Goal: Task Accomplishment & Management: Use online tool/utility

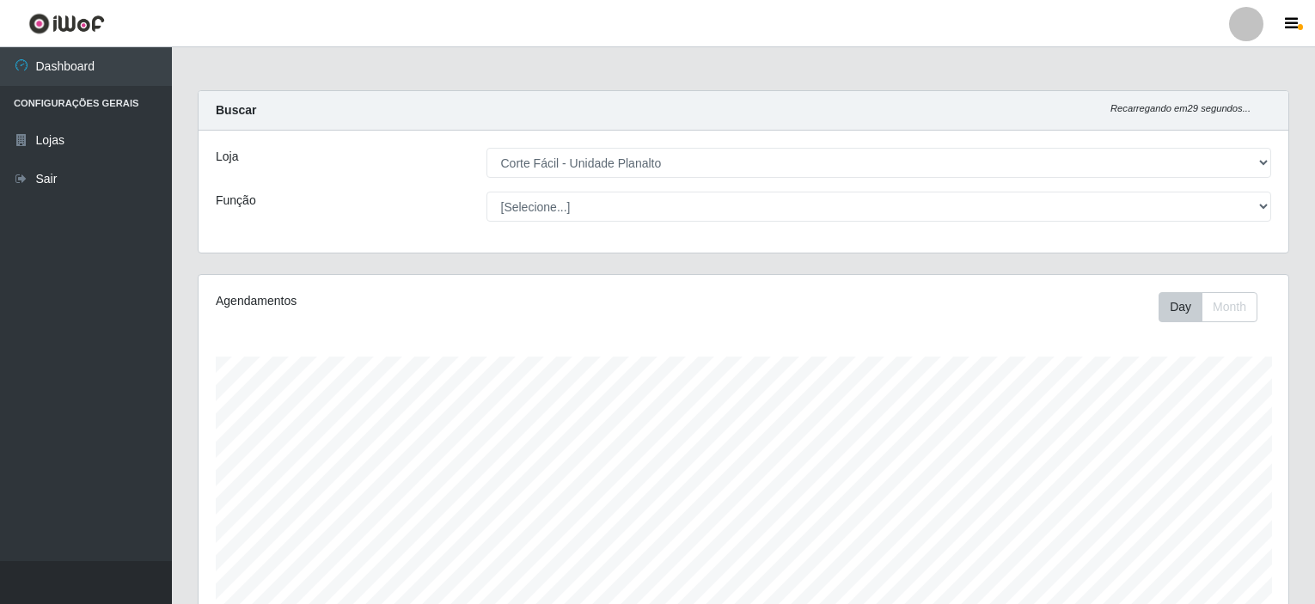
select select "202"
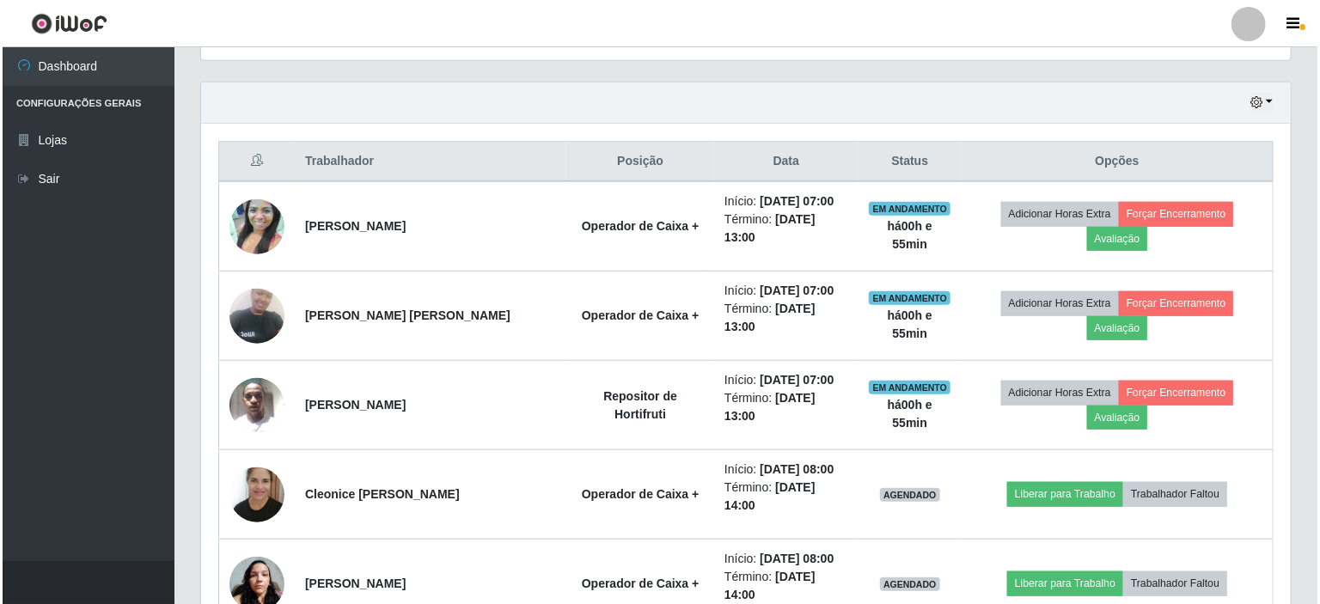
scroll to position [357, 1089]
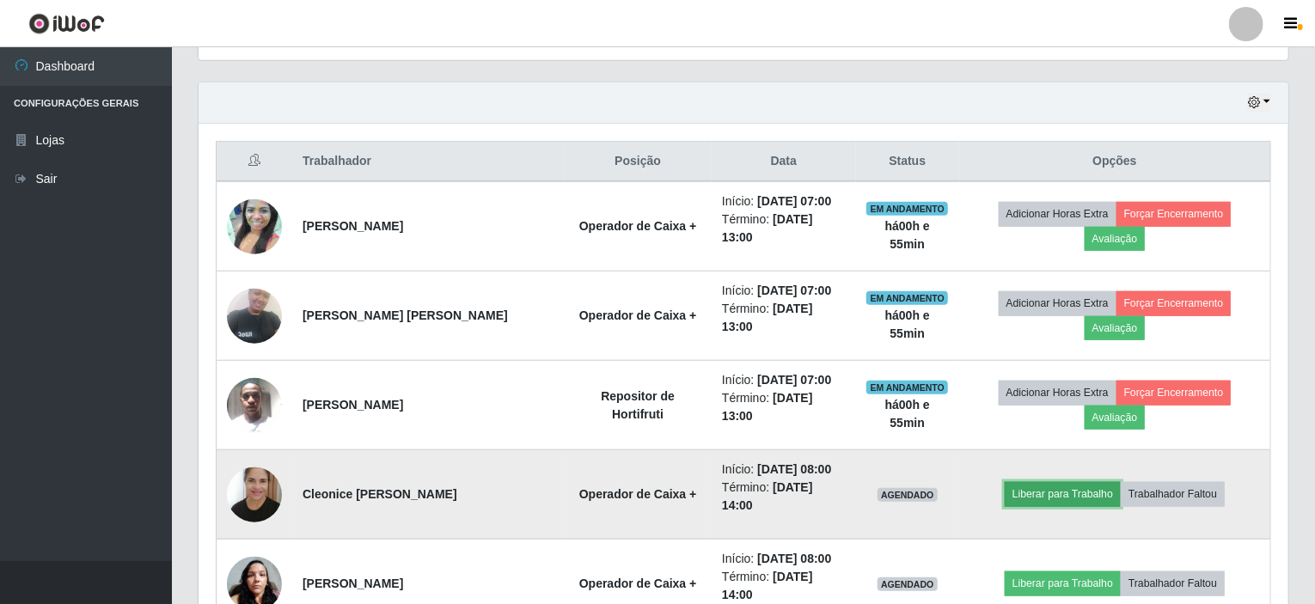
click at [1031, 482] on button "Liberar para Trabalho" at bounding box center [1062, 494] width 116 height 24
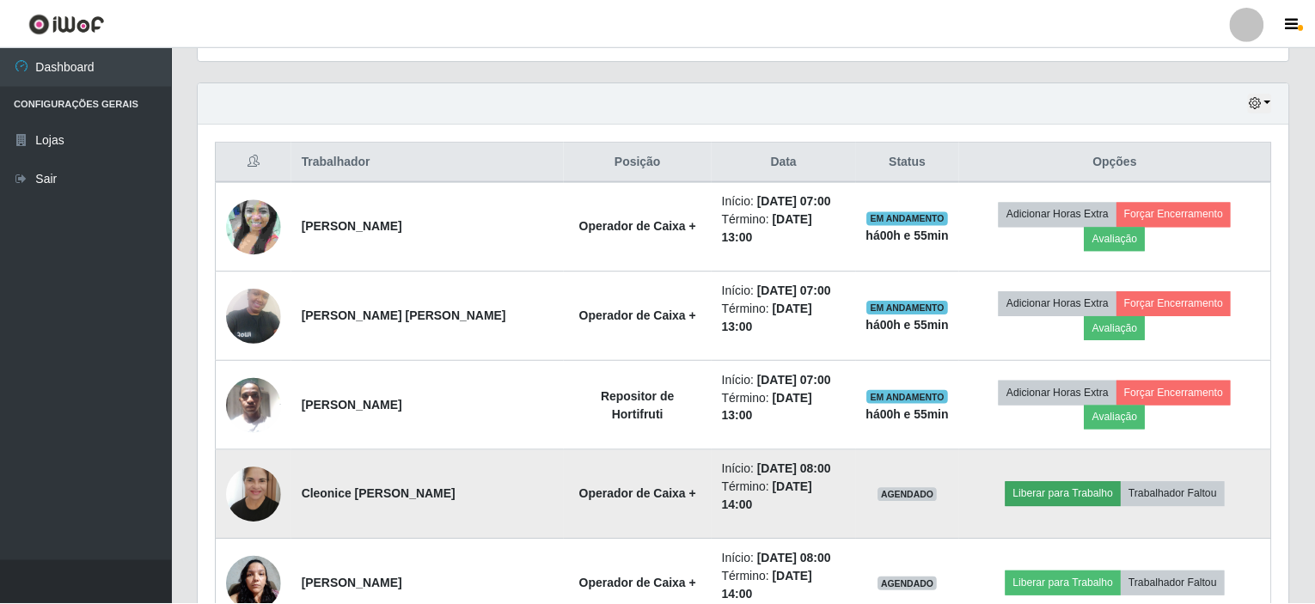
scroll to position [357, 1083]
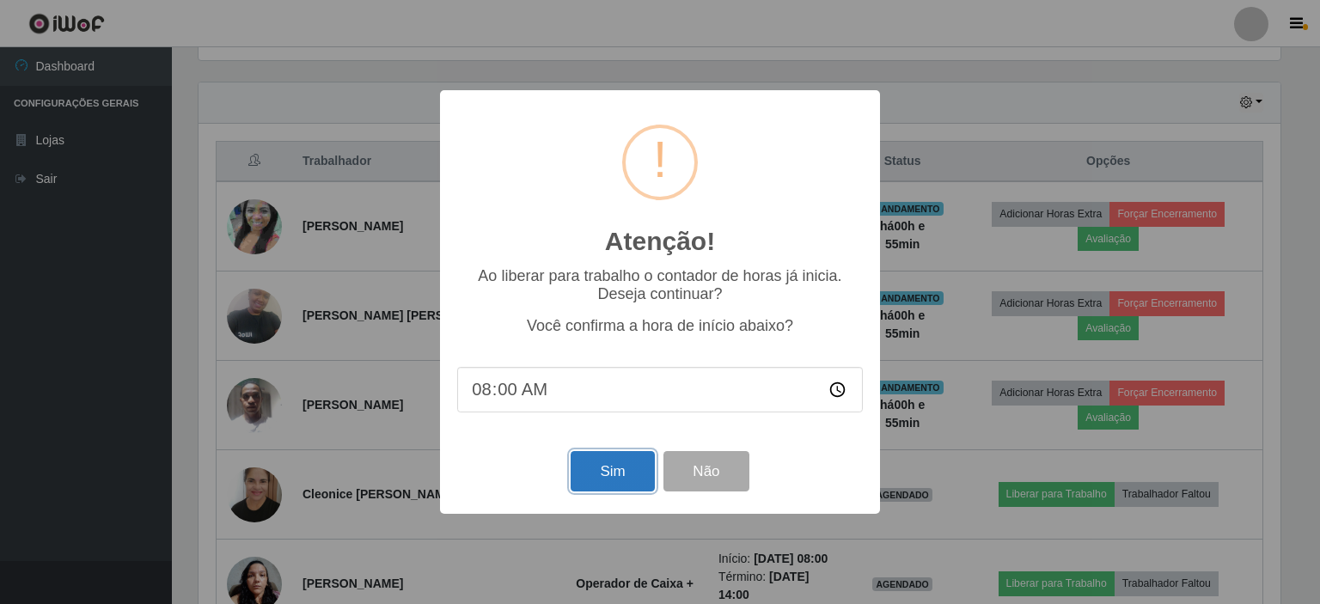
click at [598, 481] on button "Sim" at bounding box center [612, 471] width 83 height 40
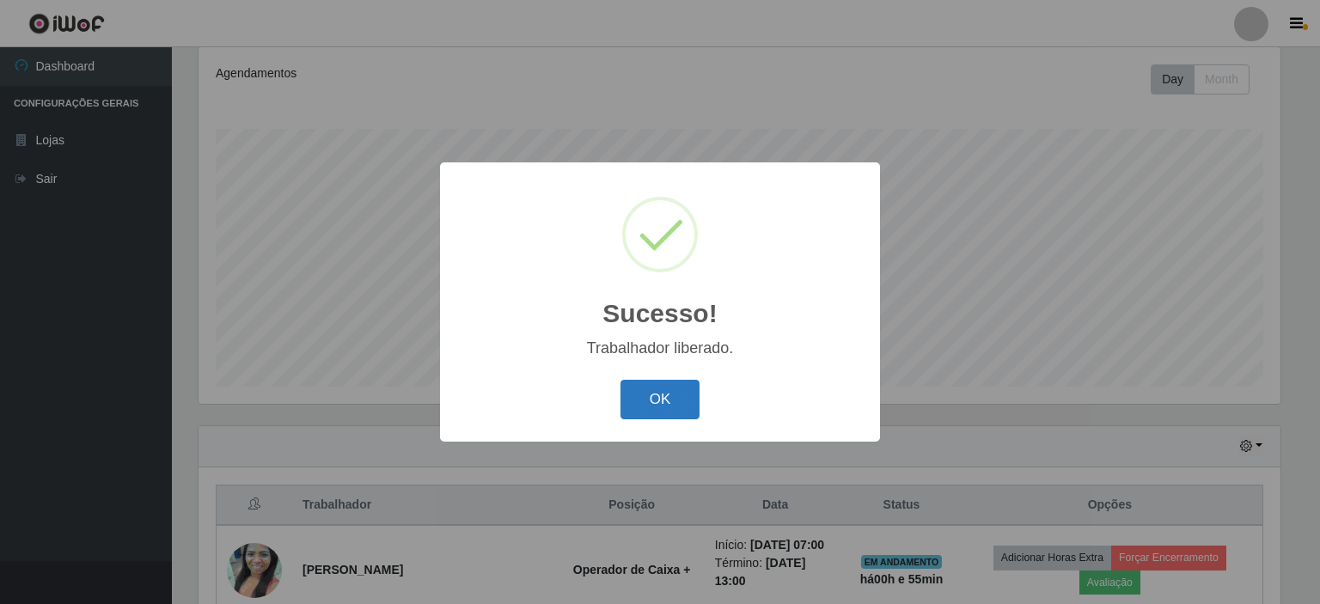
click at [644, 401] on button "OK" at bounding box center [660, 400] width 80 height 40
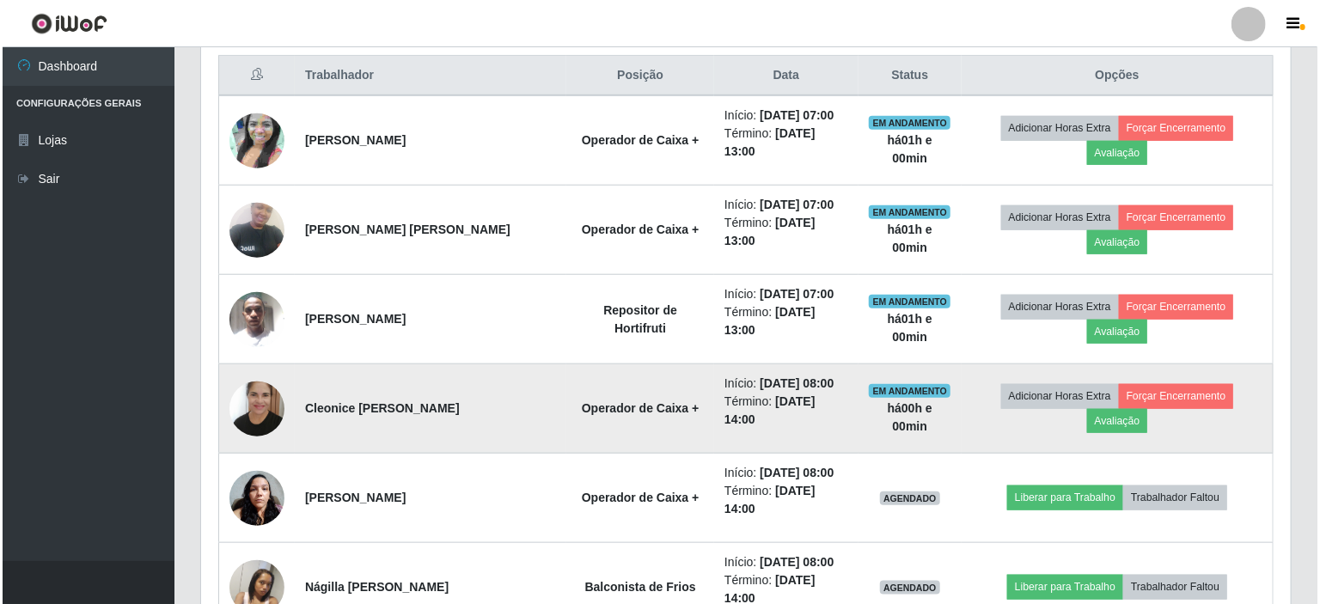
scroll to position [743, 0]
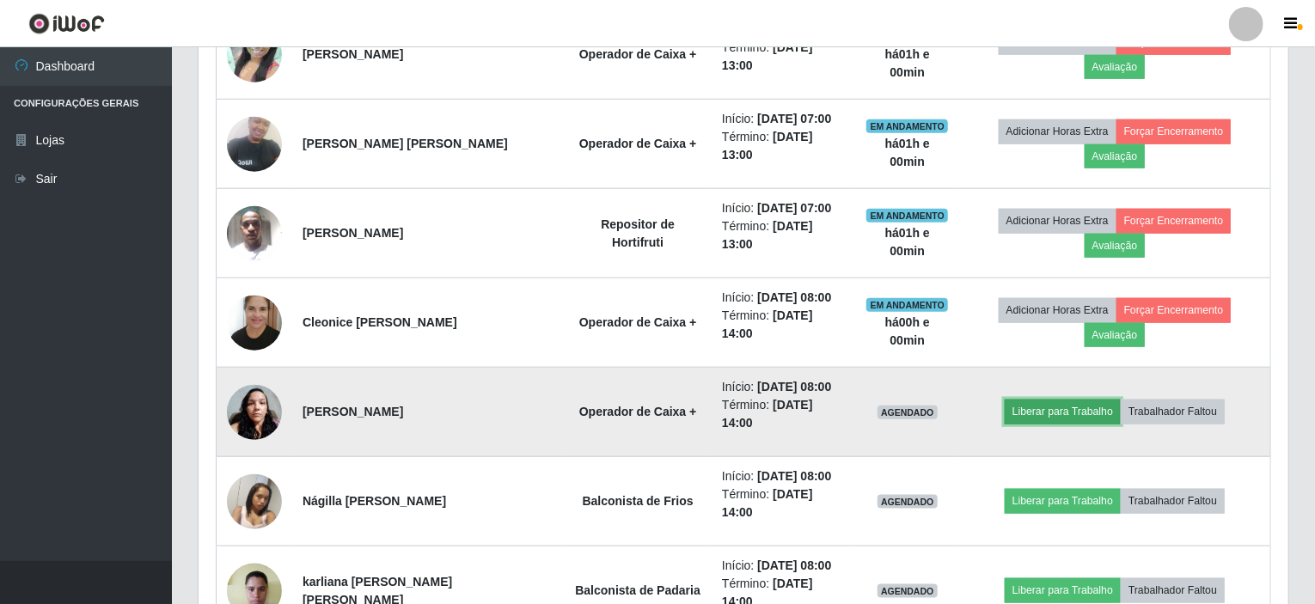
click at [1026, 400] on button "Liberar para Trabalho" at bounding box center [1062, 412] width 116 height 24
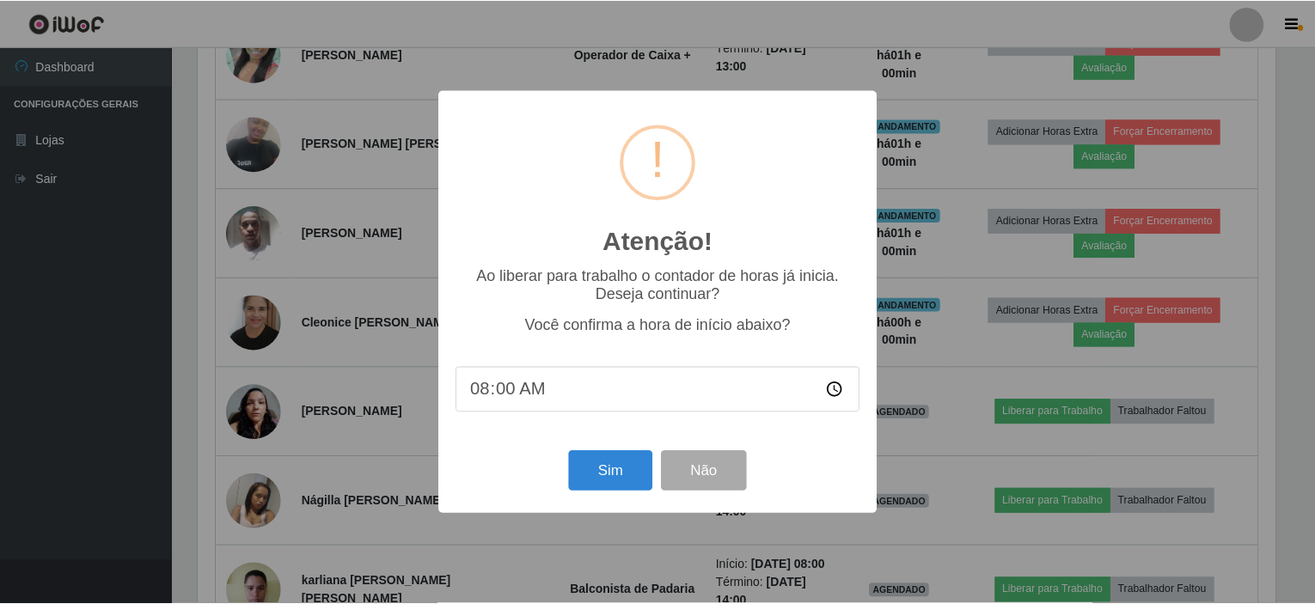
scroll to position [357, 1083]
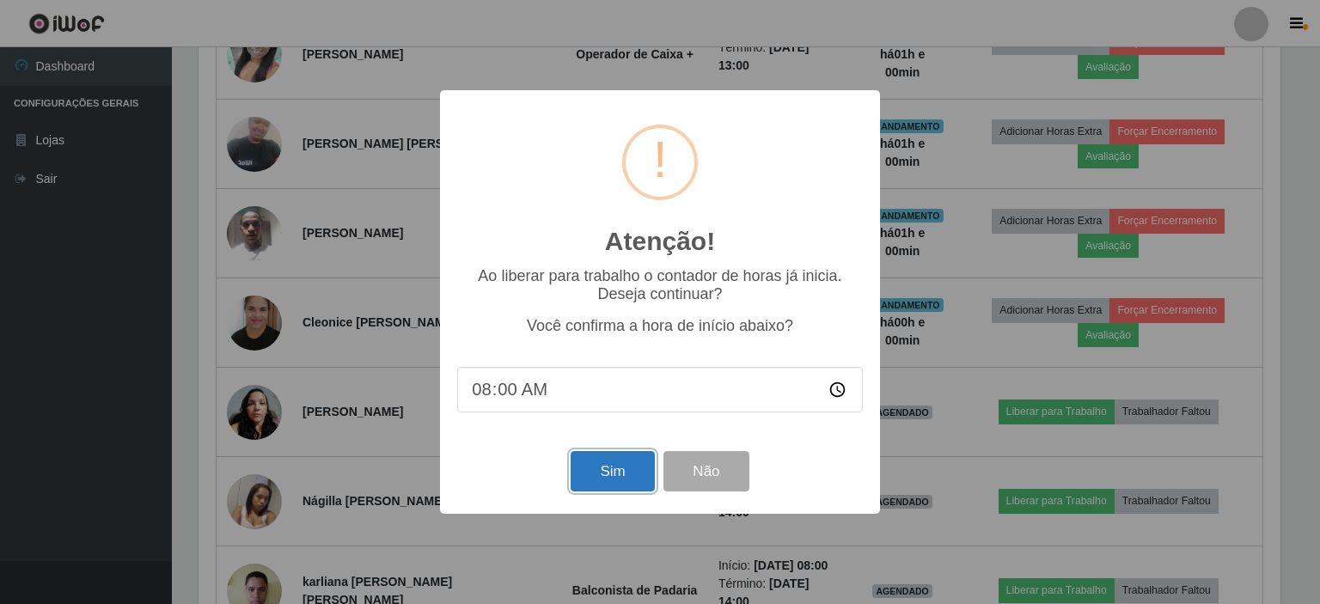
click at [612, 480] on button "Sim" at bounding box center [612, 471] width 83 height 40
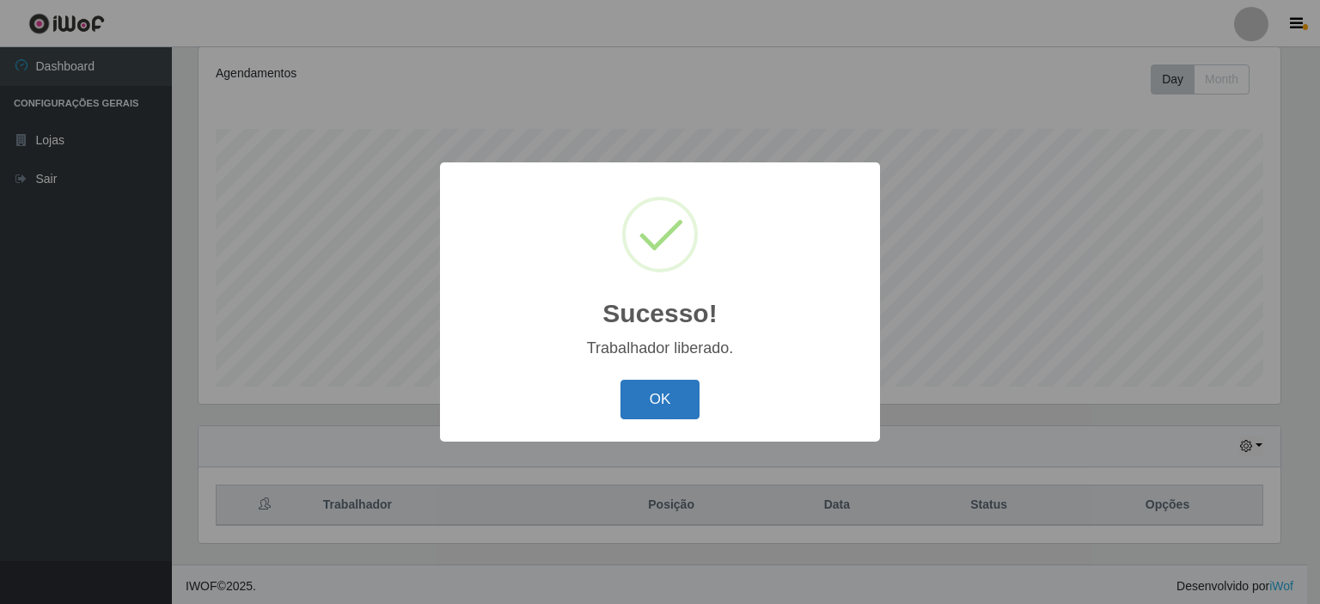
click at [679, 401] on button "OK" at bounding box center [660, 400] width 80 height 40
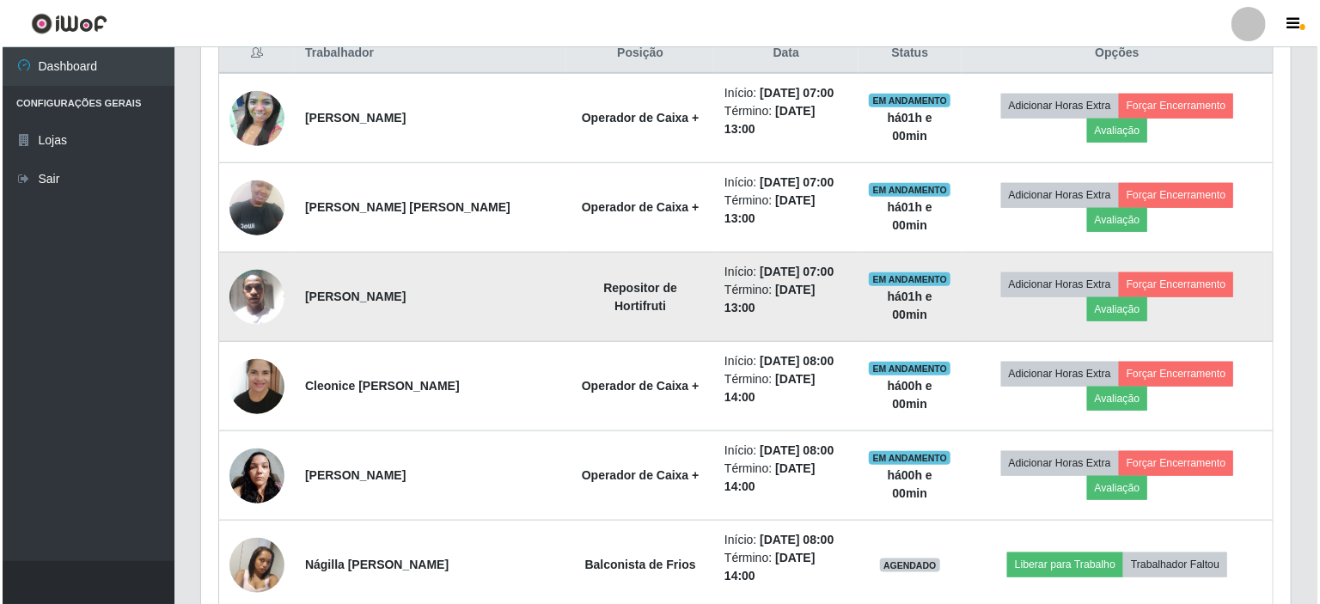
scroll to position [829, 0]
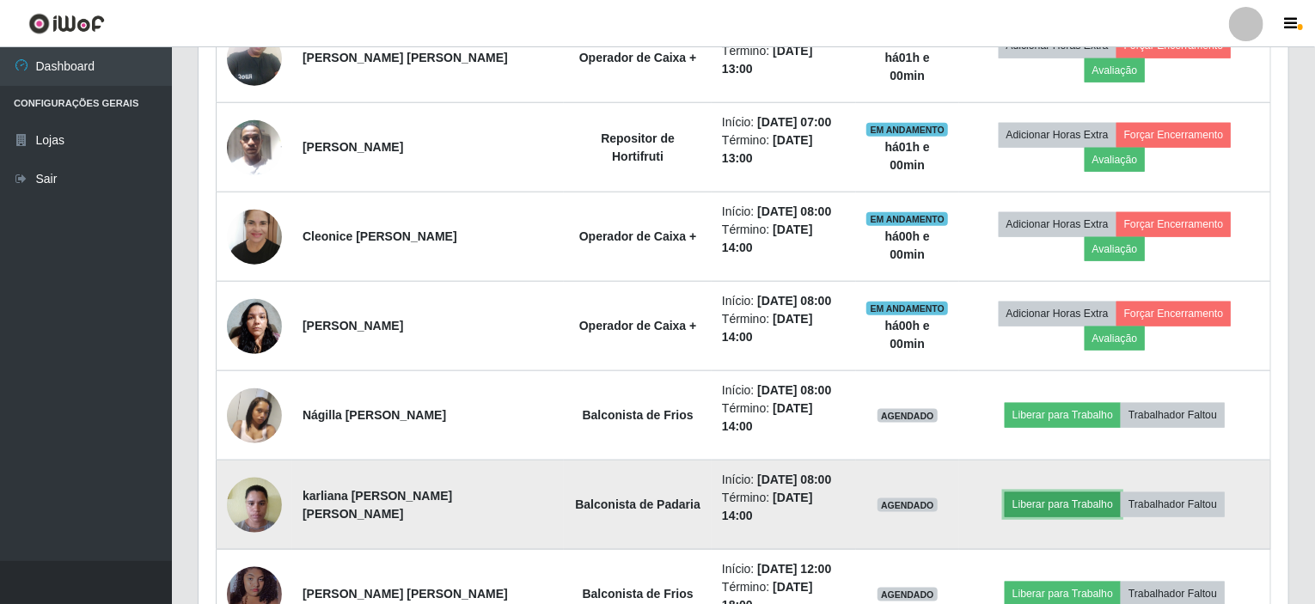
click at [1017, 492] on button "Liberar para Trabalho" at bounding box center [1062, 504] width 116 height 24
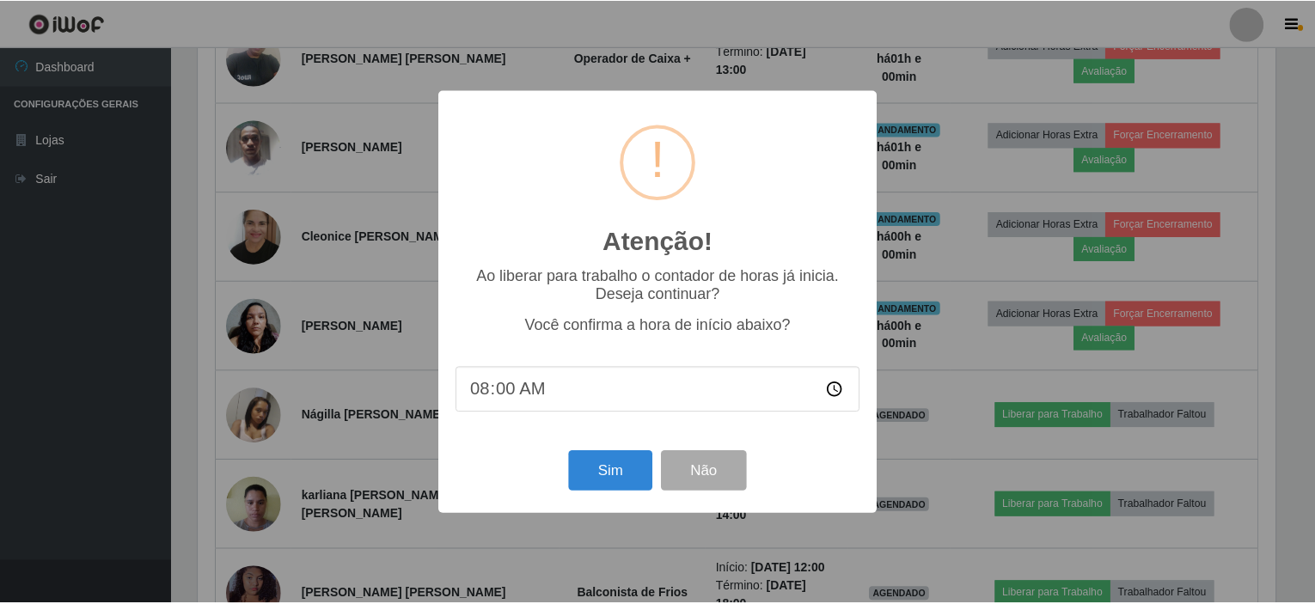
scroll to position [357, 1083]
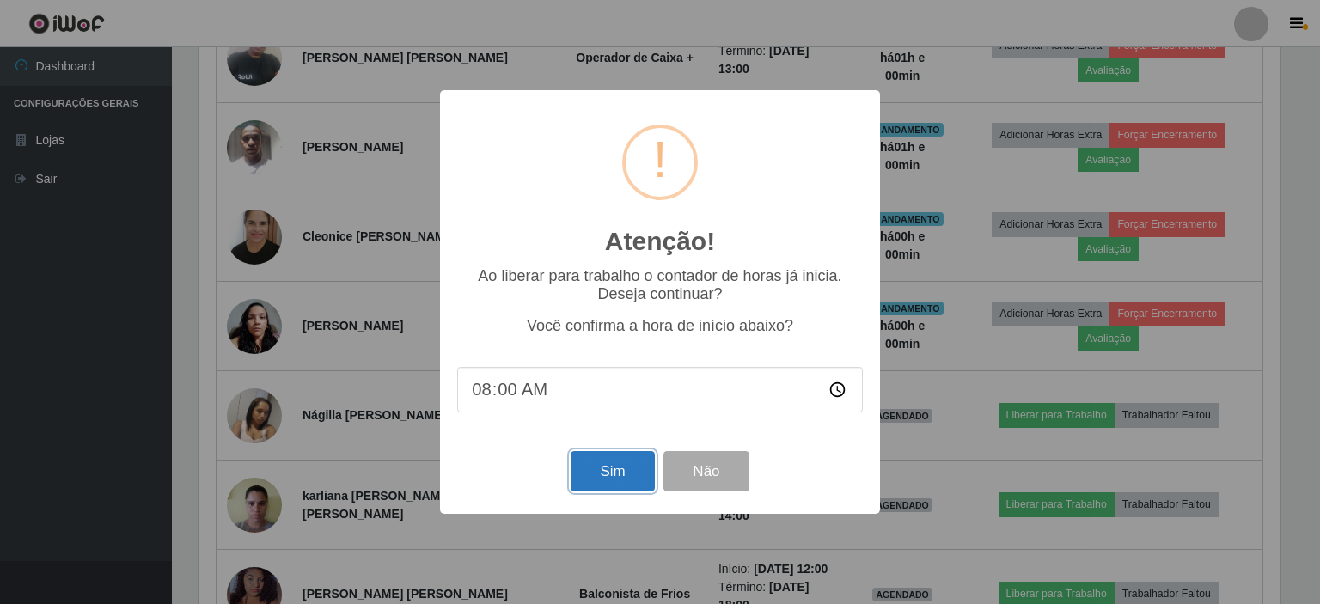
click at [596, 469] on button "Sim" at bounding box center [612, 471] width 83 height 40
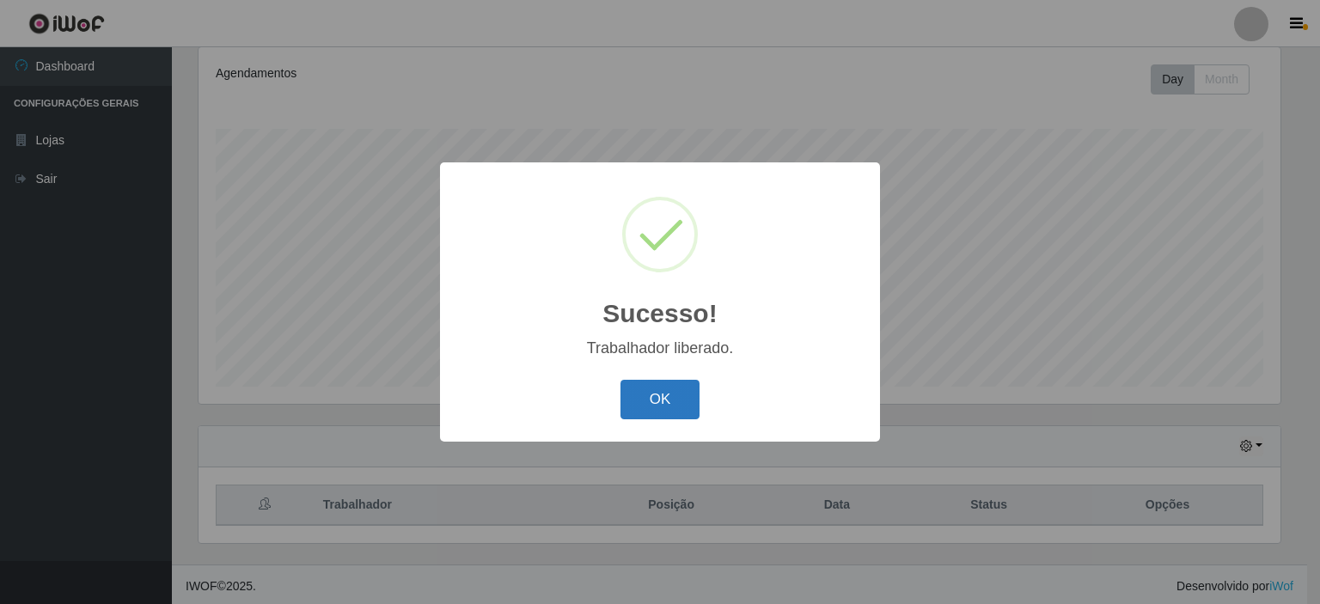
click at [670, 407] on button "OK" at bounding box center [660, 400] width 80 height 40
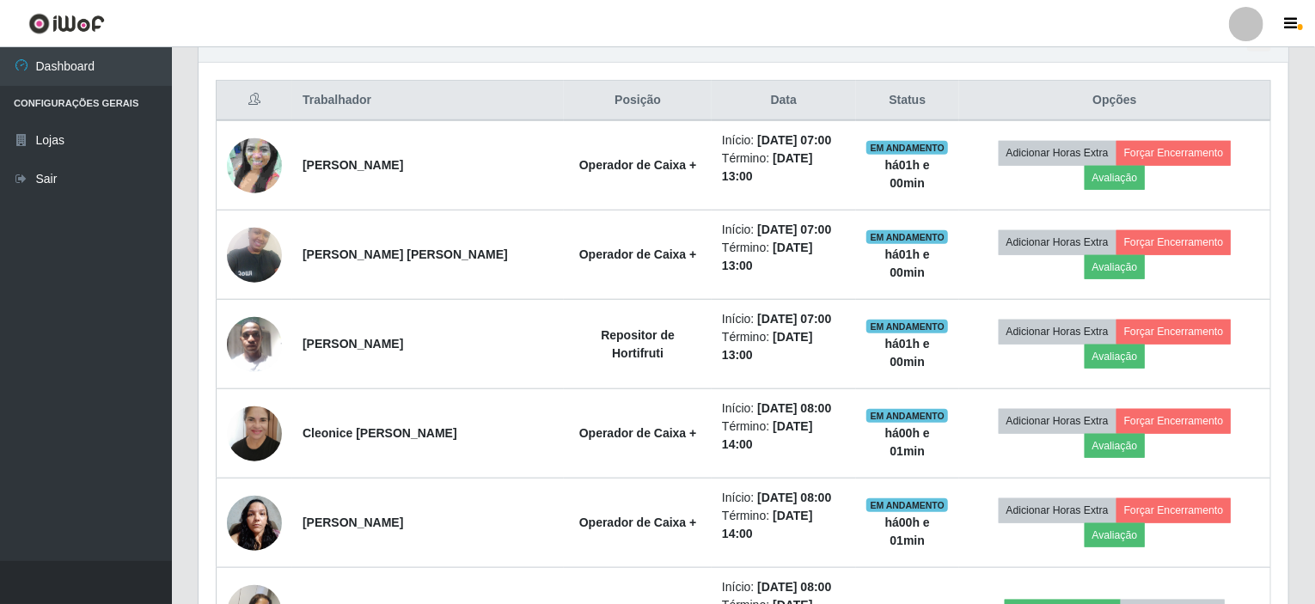
scroll to position [829, 0]
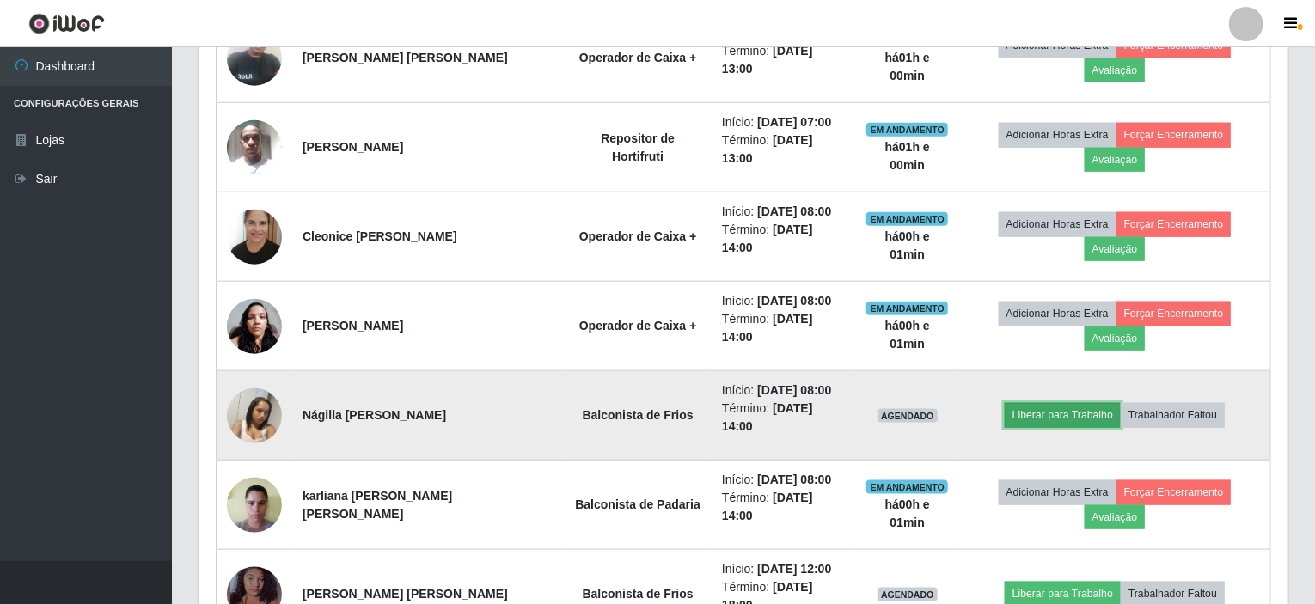
click at [1041, 403] on button "Liberar para Trabalho" at bounding box center [1062, 415] width 116 height 24
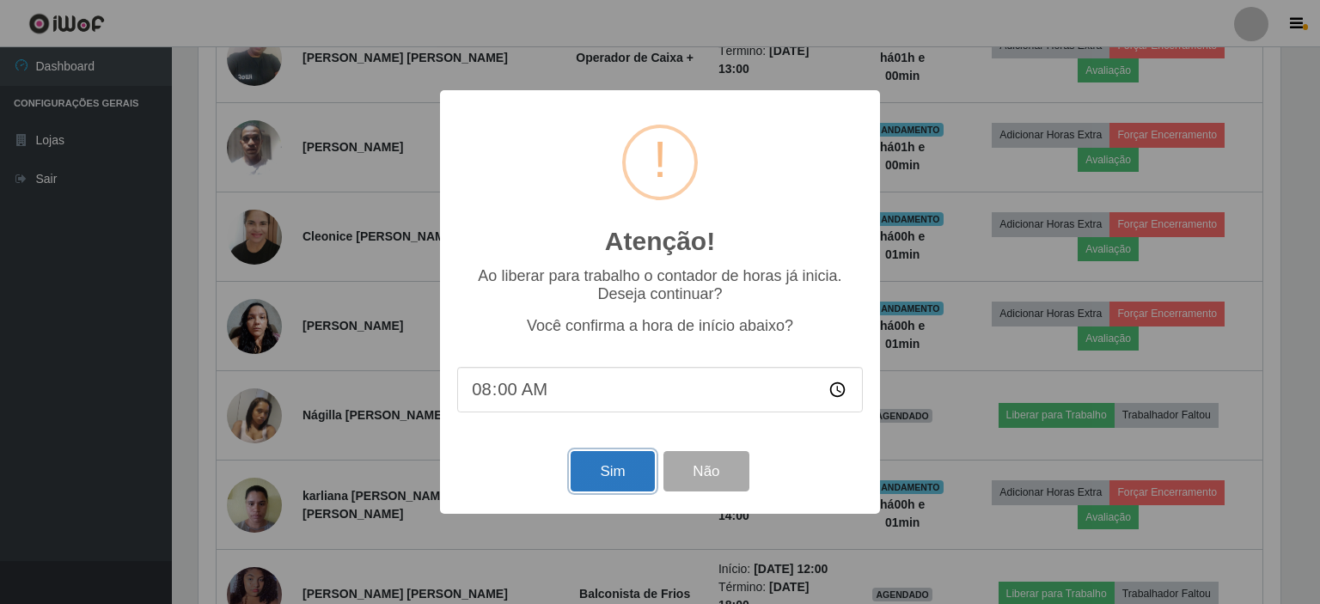
click at [615, 463] on button "Sim" at bounding box center [612, 471] width 83 height 40
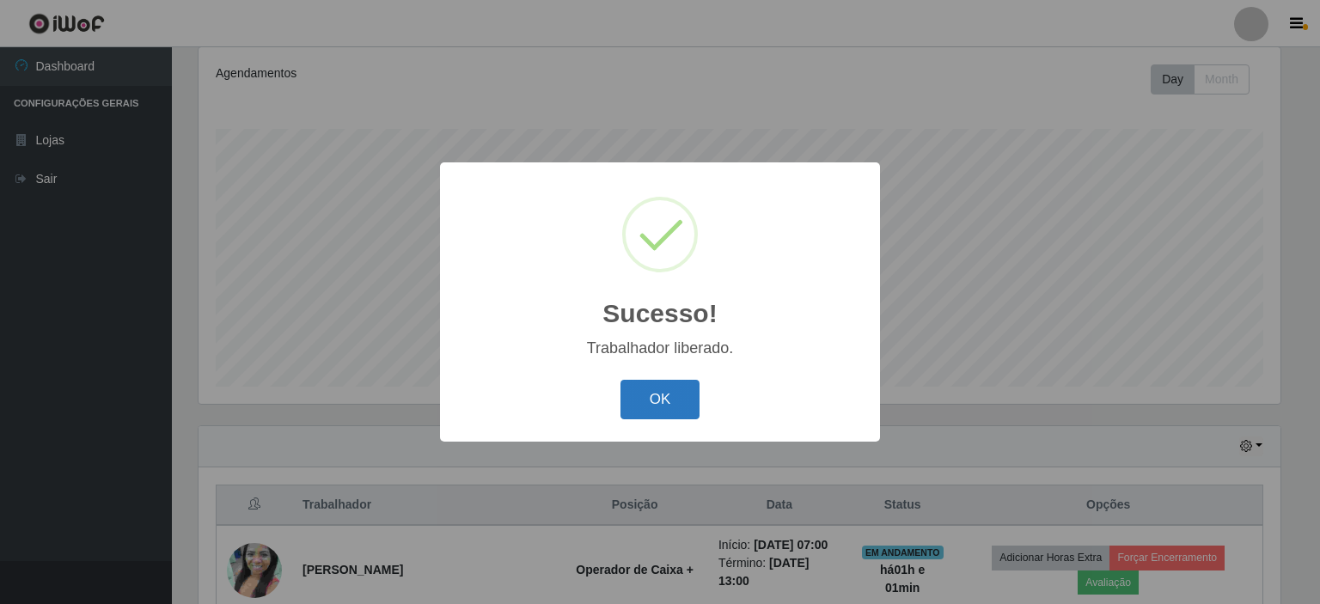
click at [664, 391] on button "OK" at bounding box center [660, 400] width 80 height 40
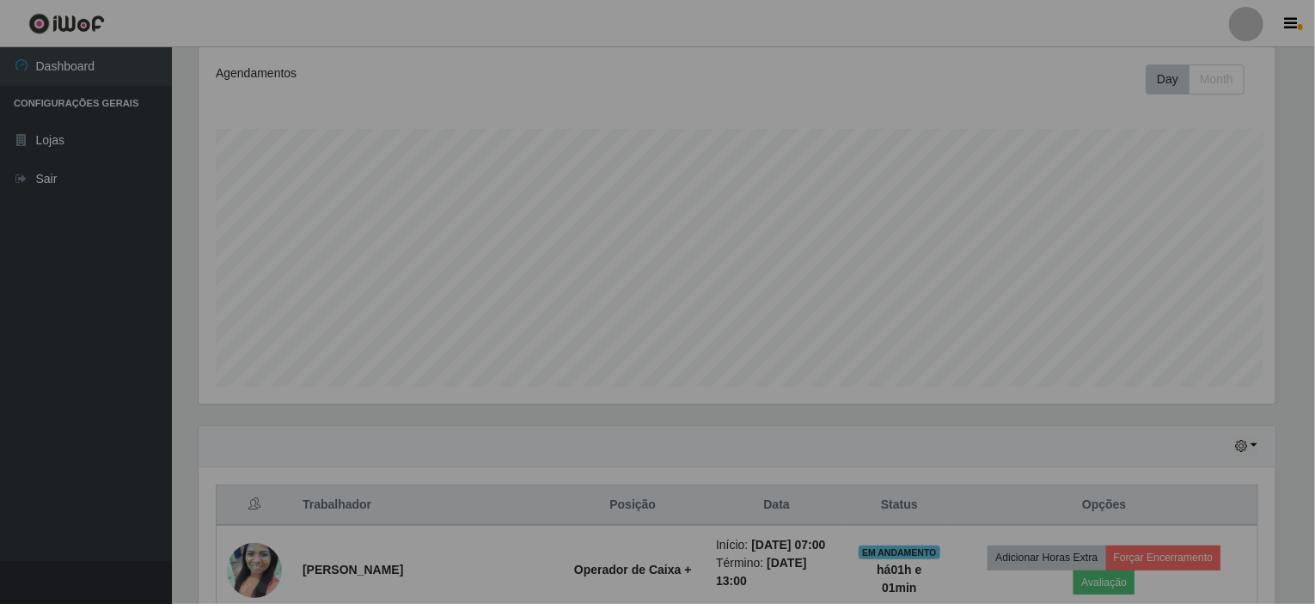
scroll to position [0, 0]
